Goal: Task Accomplishment & Management: Manage account settings

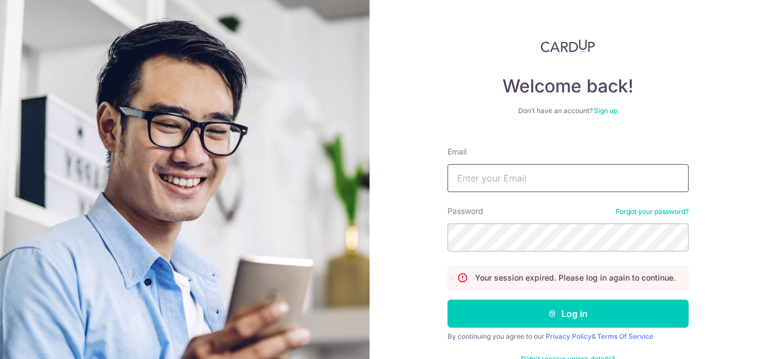
click at [508, 181] on input "Email" at bounding box center [567, 178] width 241 height 28
type input "[EMAIL_ADDRESS][DOMAIN_NAME]"
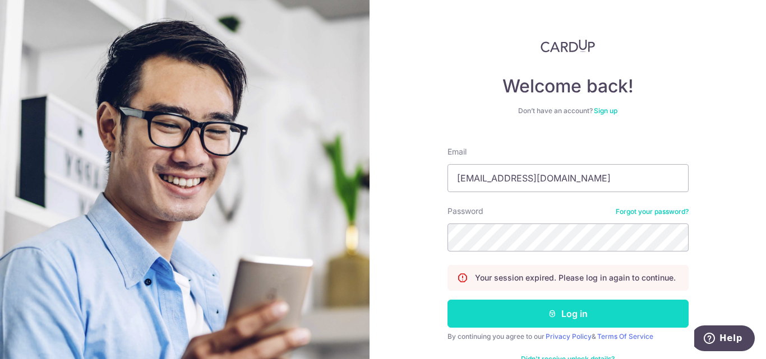
click at [564, 318] on button "Log in" at bounding box center [567, 314] width 241 height 28
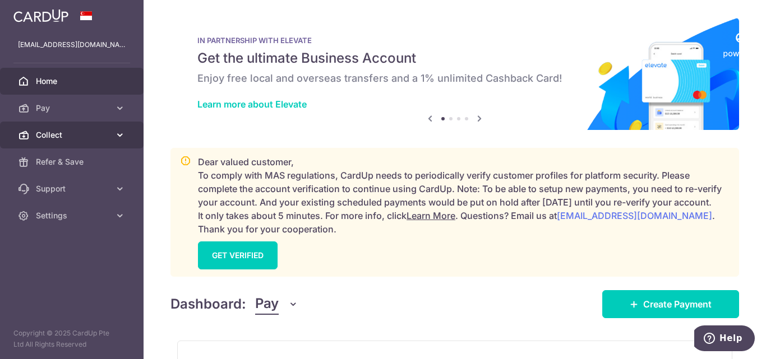
click at [48, 135] on span "Collect" at bounding box center [73, 134] width 74 height 11
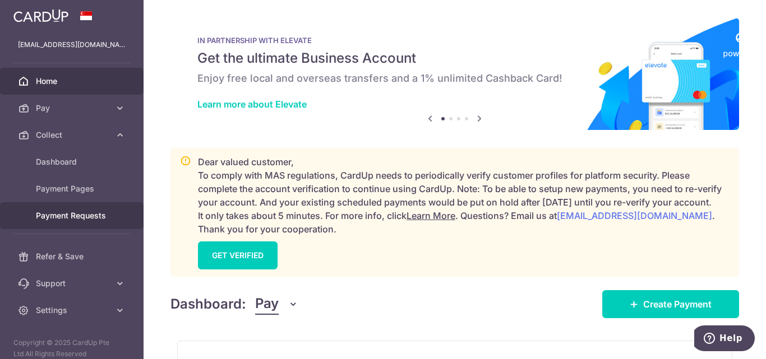
click at [61, 223] on link "Payment Requests" at bounding box center [72, 215] width 144 height 27
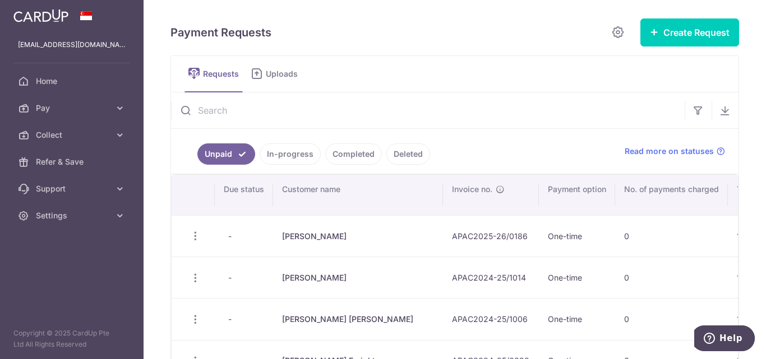
click at [297, 155] on link "In-progress" at bounding box center [290, 154] width 61 height 21
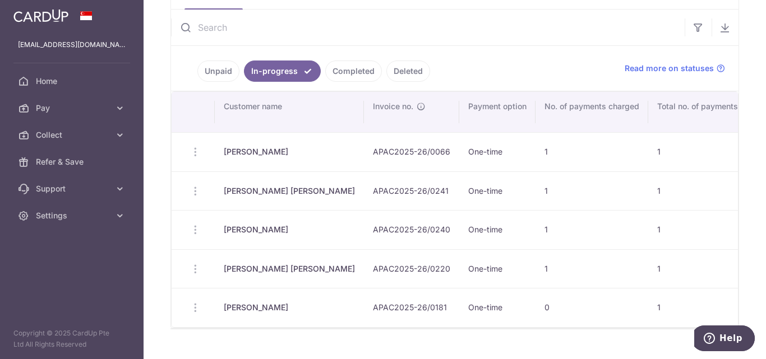
scroll to position [56, 0]
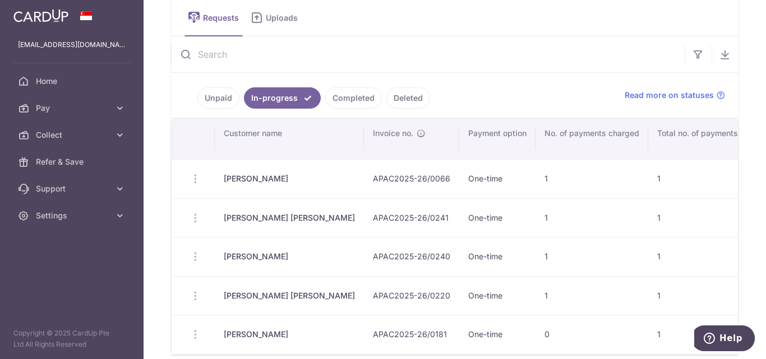
click at [220, 98] on link "Unpaid" at bounding box center [218, 97] width 42 height 21
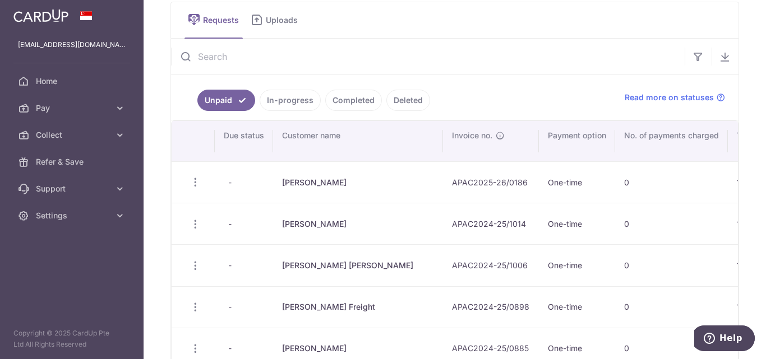
scroll to position [0, 0]
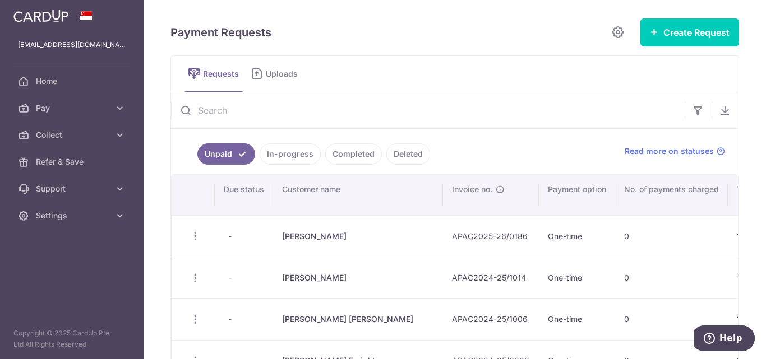
click at [353, 154] on link "Completed" at bounding box center [353, 154] width 57 height 21
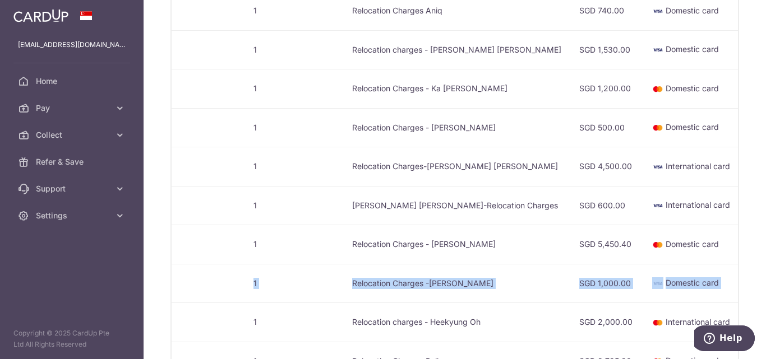
scroll to position [0, 419]
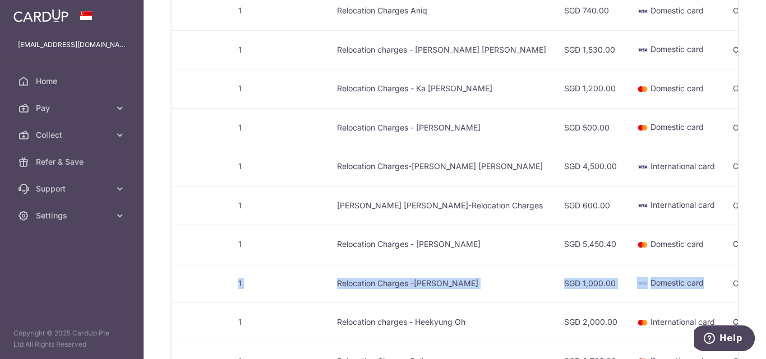
drag, startPoint x: 229, startPoint y: 284, endPoint x: 623, endPoint y: 288, distance: 394.1
click at [623, 288] on tr "[PERSON_NAME] APAC2025-26/0066 One-time 1 1 Relocation Charges -[PERSON_NAME] S…" at bounding box center [547, 283] width 1589 height 39
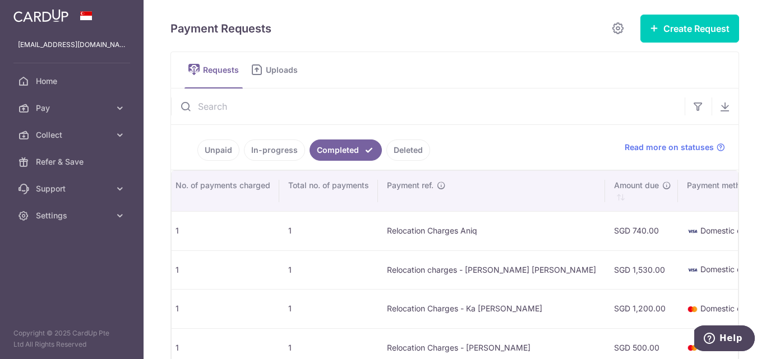
scroll to position [0, 0]
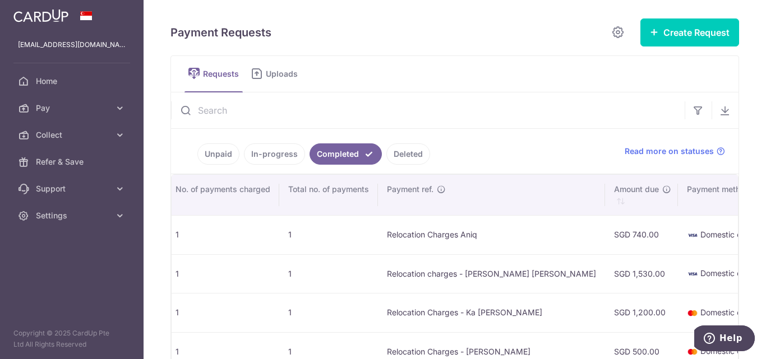
click at [266, 156] on link "In-progress" at bounding box center [274, 154] width 61 height 21
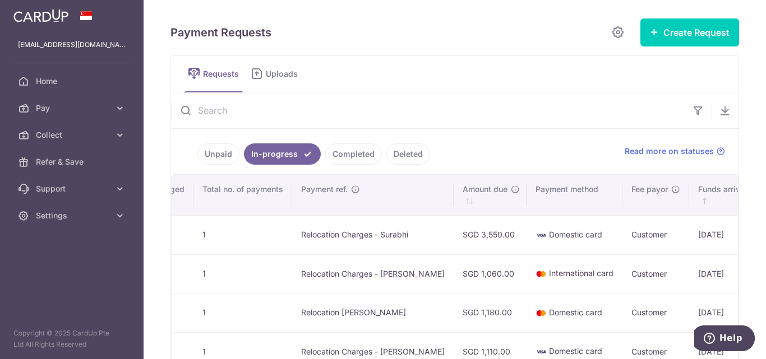
scroll to position [0, 456]
